Goal: Task Accomplishment & Management: Complete application form

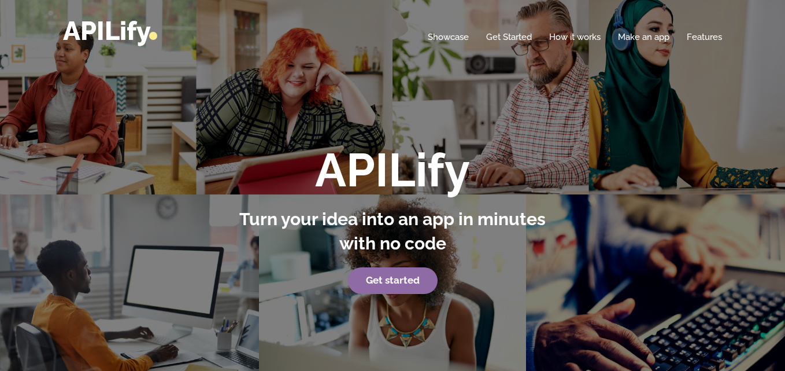
click at [399, 282] on strong "Get started" at bounding box center [393, 280] width 54 height 12
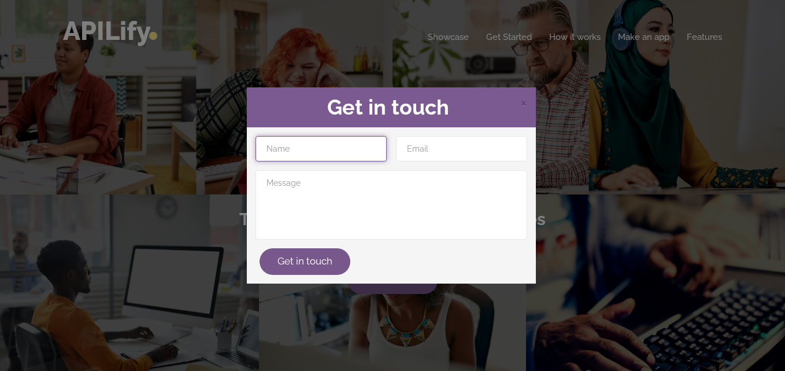
click at [354, 148] on input "text" at bounding box center [321, 148] width 131 height 25
type input "[PERSON_NAME]"
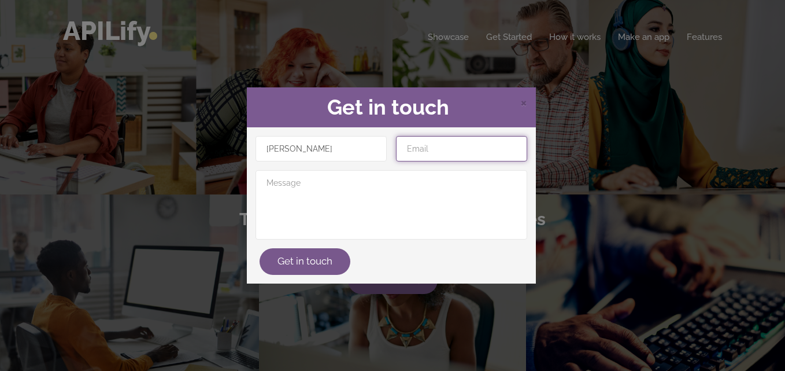
type input "emraninsari786@gmail.com"
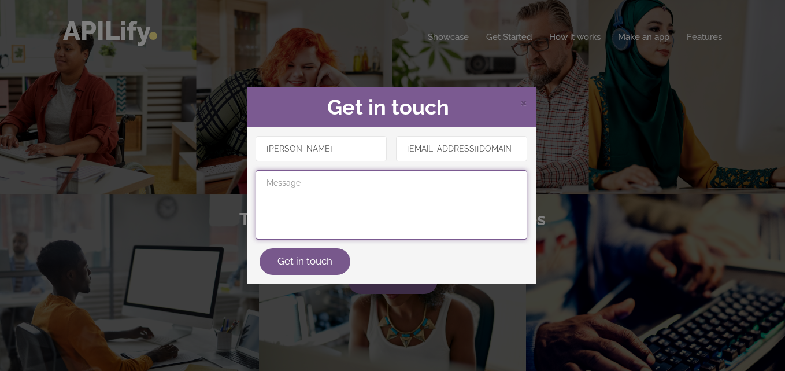
click at [316, 195] on textarea at bounding box center [392, 204] width 272 height 69
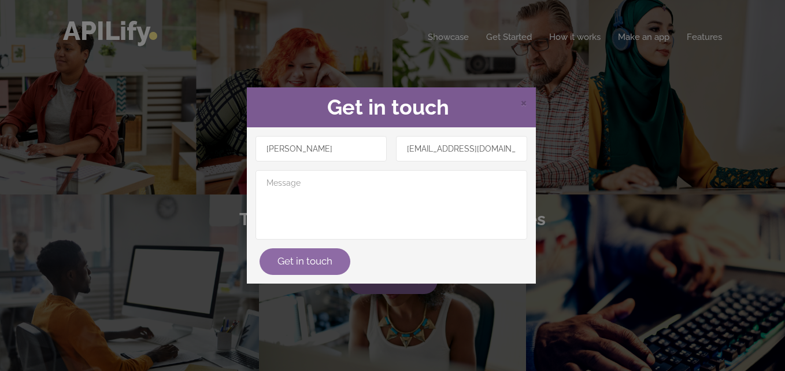
click at [303, 259] on button "Get in touch" at bounding box center [305, 261] width 91 height 27
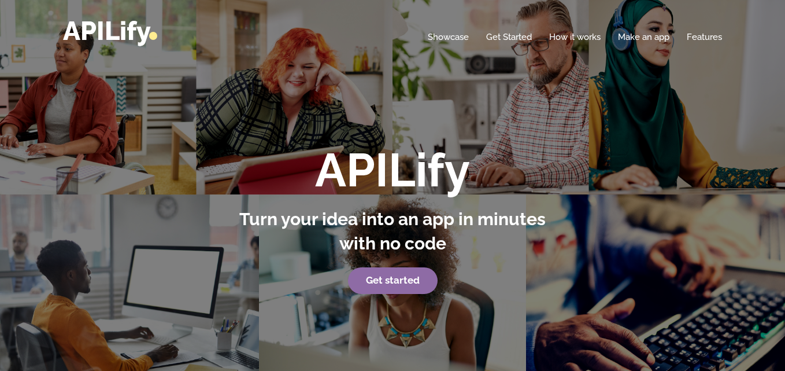
click at [378, 280] on strong "Get started" at bounding box center [393, 280] width 54 height 12
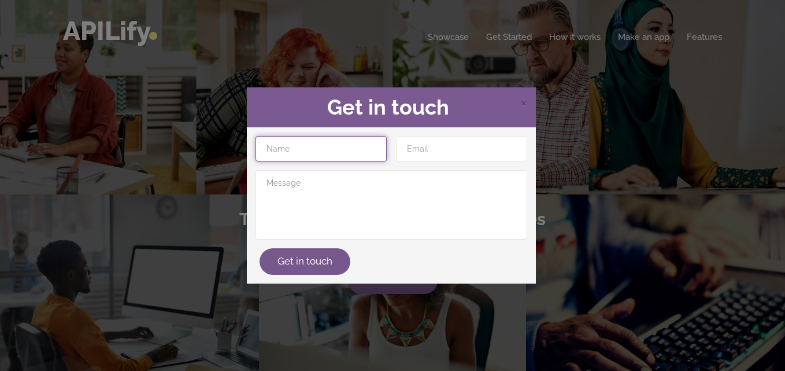
click at [308, 147] on input "text" at bounding box center [321, 148] width 131 height 25
type input "Abdullah Imran"
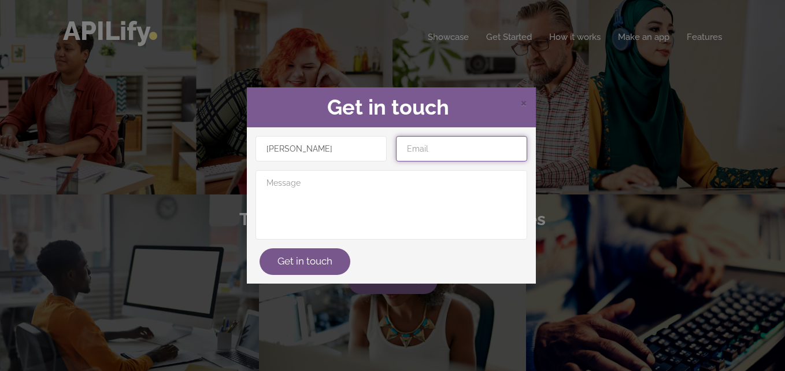
type input "emraninsari786@gmail.com"
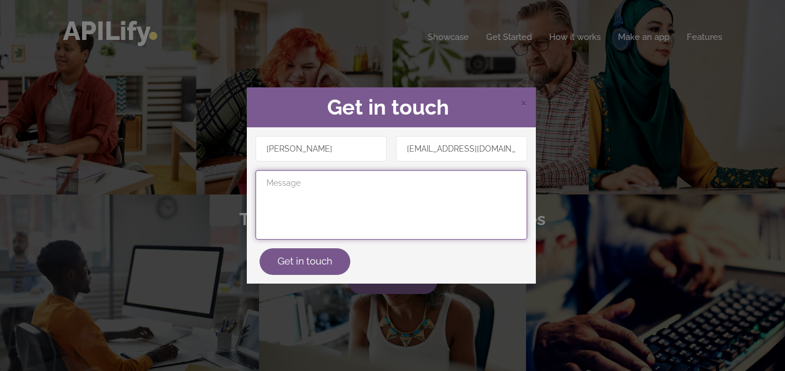
click at [304, 187] on textarea at bounding box center [392, 204] width 272 height 69
type textarea "apps"
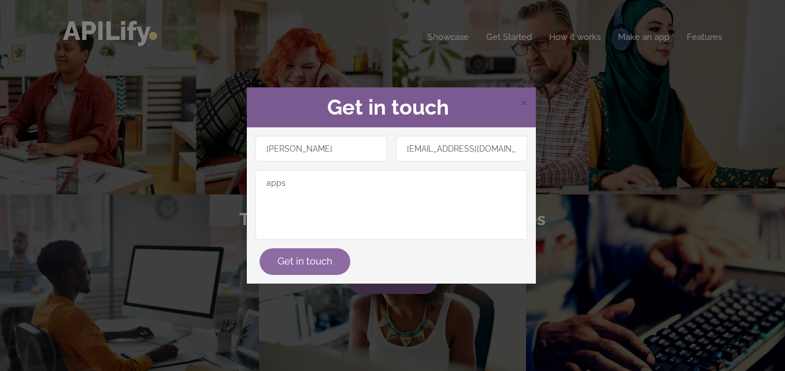
click at [312, 266] on button "Get in touch" at bounding box center [305, 261] width 91 height 27
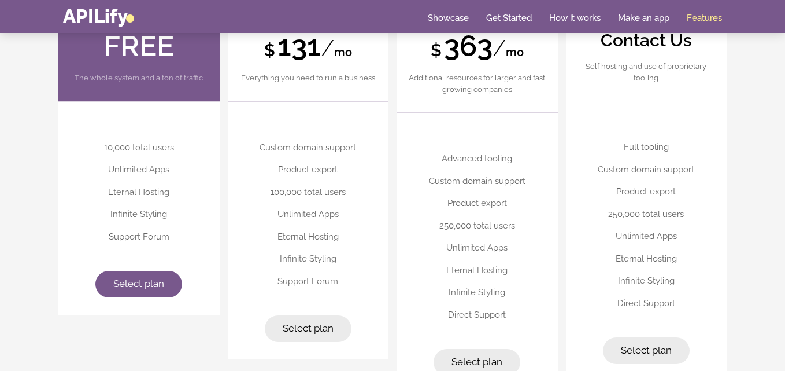
scroll to position [2868, 0]
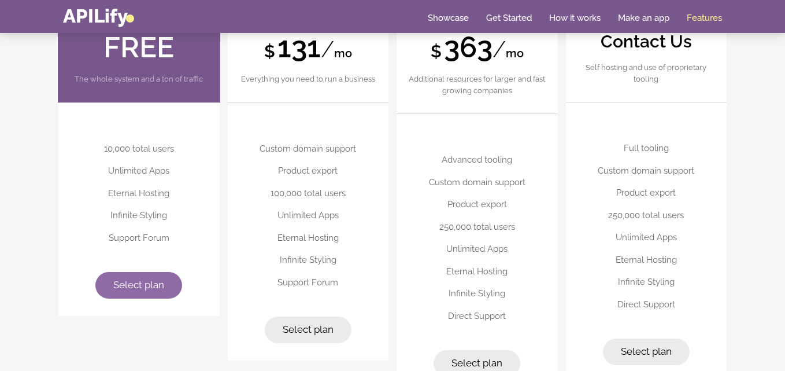
click at [138, 280] on span "Select plan" at bounding box center [138, 285] width 51 height 12
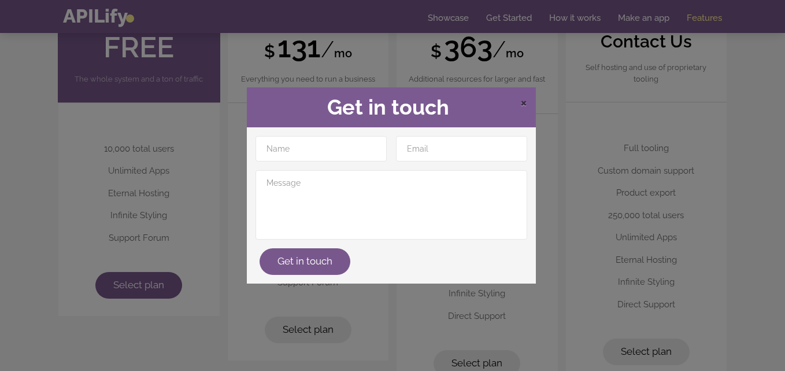
click at [522, 102] on span "×" at bounding box center [523, 101] width 7 height 17
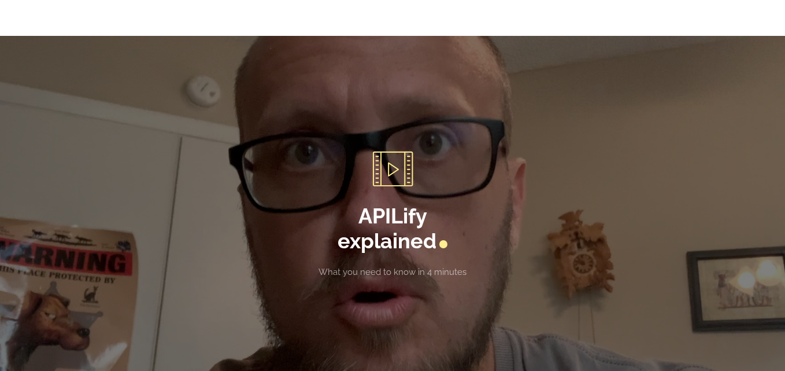
scroll to position [0, 0]
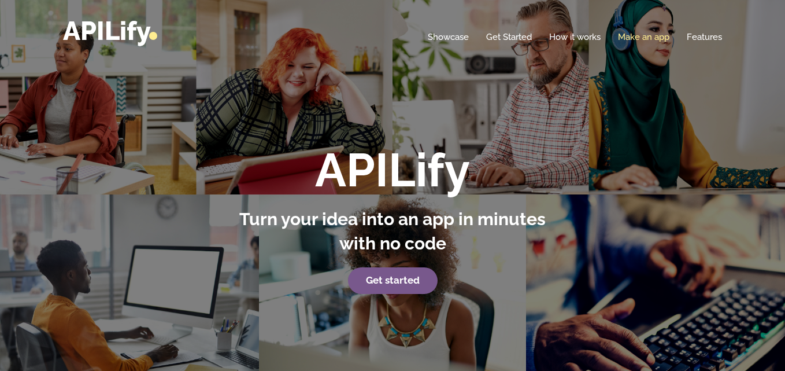
click at [632, 36] on link "Make an app" at bounding box center [643, 37] width 51 height 12
click at [636, 35] on link "Make an app" at bounding box center [643, 37] width 51 height 12
click at [638, 38] on link "Make an app" at bounding box center [643, 37] width 51 height 12
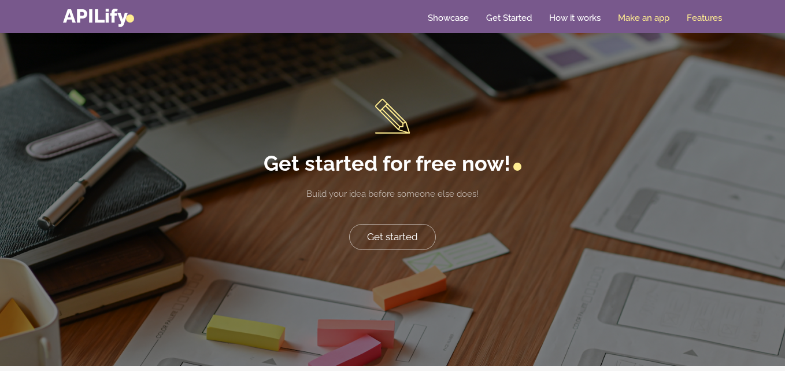
scroll to position [2304, 0]
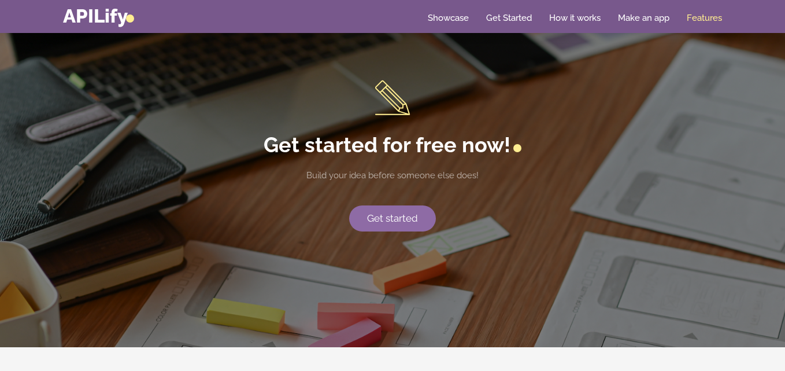
click at [387, 216] on link "Get started" at bounding box center [392, 218] width 87 height 27
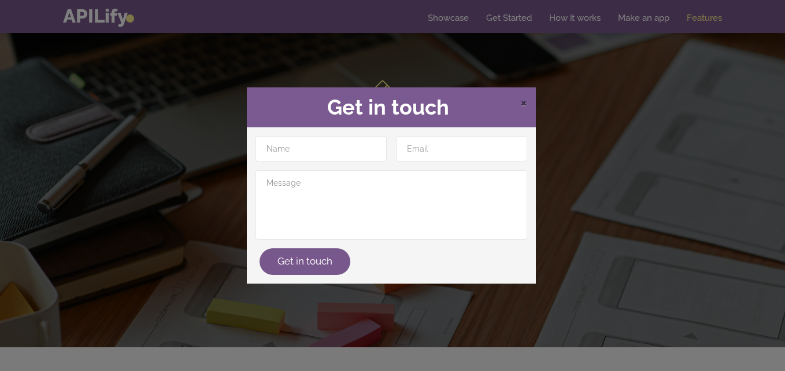
click at [524, 101] on span "×" at bounding box center [523, 101] width 7 height 17
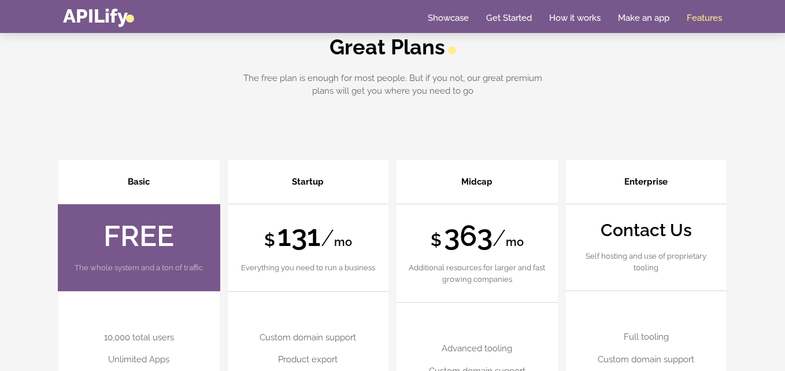
scroll to position [2666, 0]
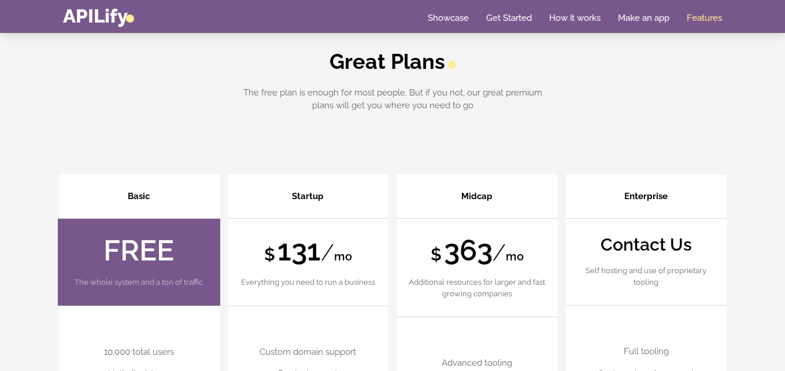
click at [112, 288] on header "FREE The whole system and a ton of traffic" at bounding box center [139, 262] width 162 height 88
click at [124, 256] on strong "FREE" at bounding box center [138, 250] width 71 height 34
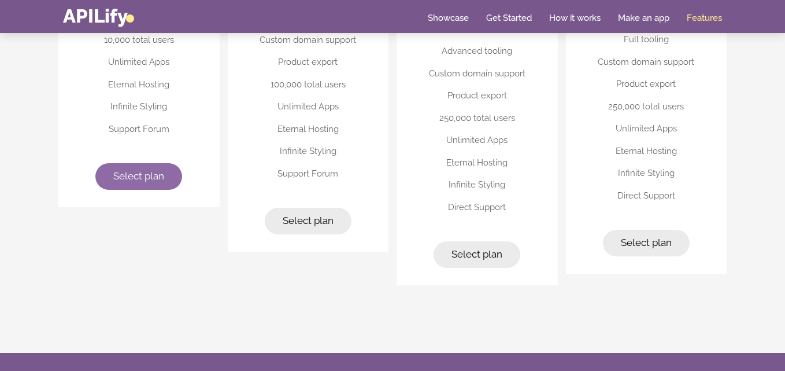
scroll to position [2978, 0]
click at [139, 168] on link "Select plan" at bounding box center [138, 175] width 87 height 27
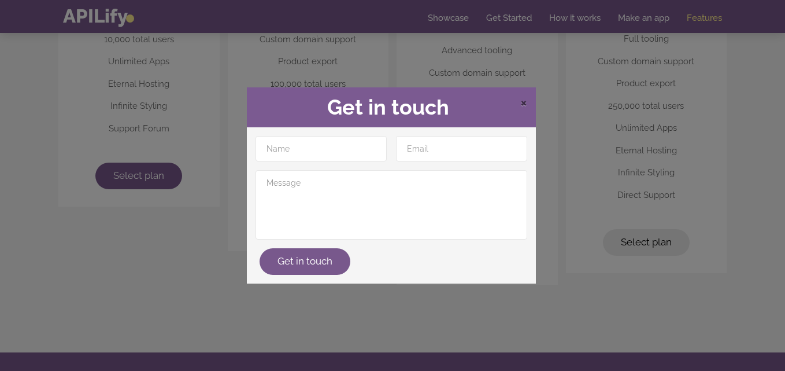
click at [525, 102] on span "×" at bounding box center [523, 101] width 7 height 17
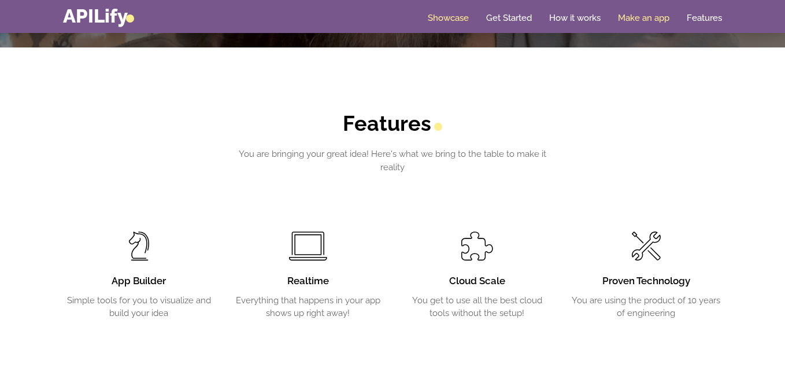
scroll to position [1739, 0]
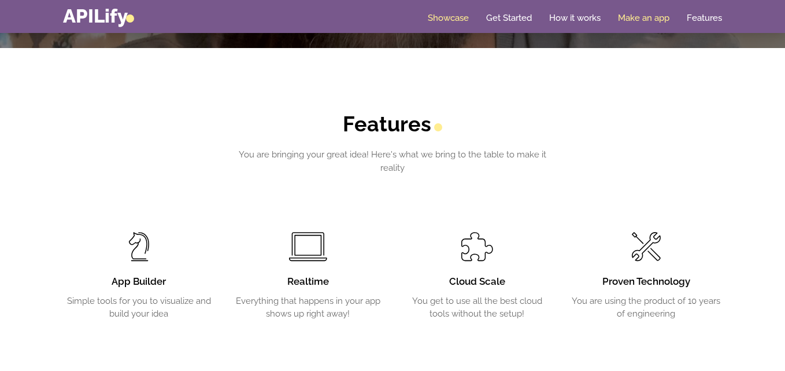
click at [645, 12] on link "Make an app" at bounding box center [643, 18] width 51 height 12
